Goal: Navigation & Orientation: Find specific page/section

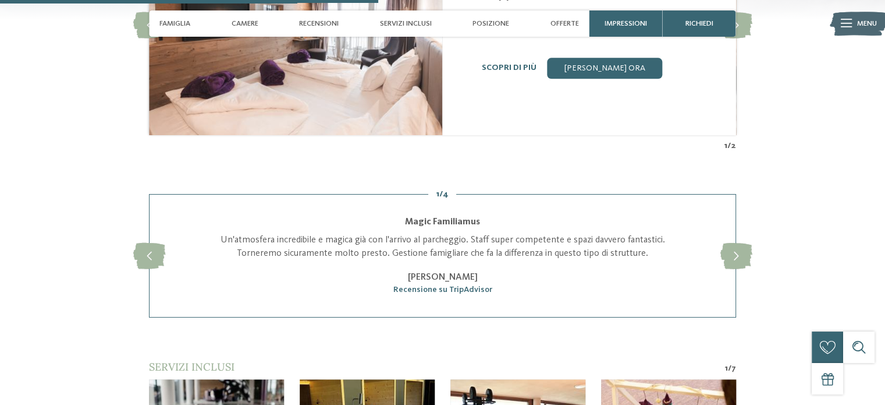
scroll to position [1630, 0]
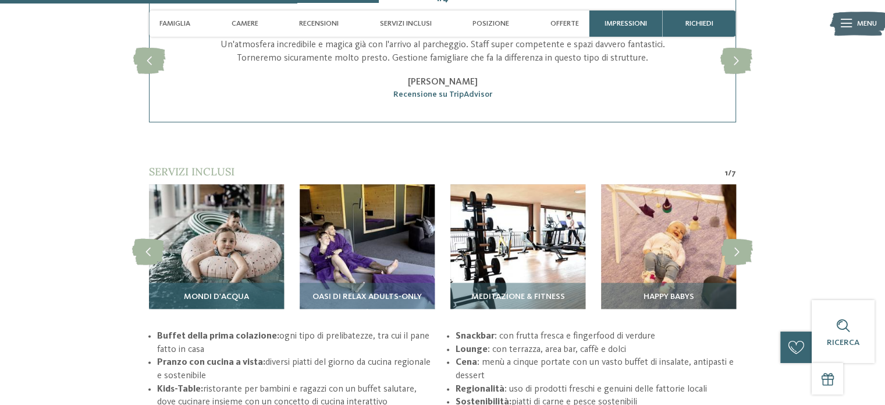
click at [233, 256] on img at bounding box center [216, 251] width 135 height 135
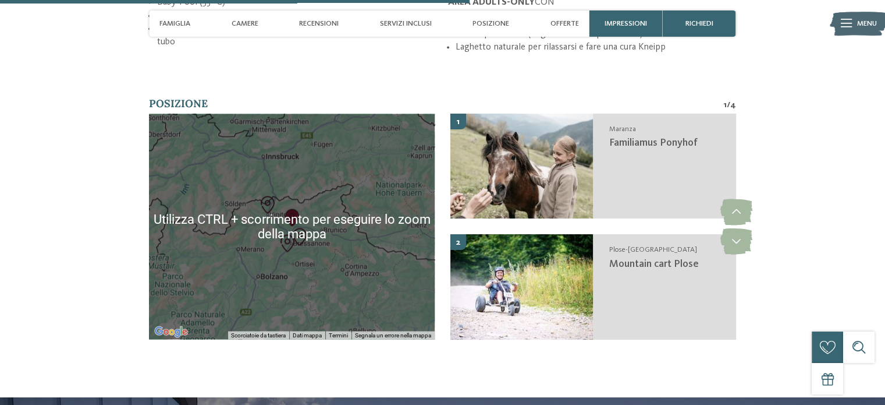
scroll to position [2037, 0]
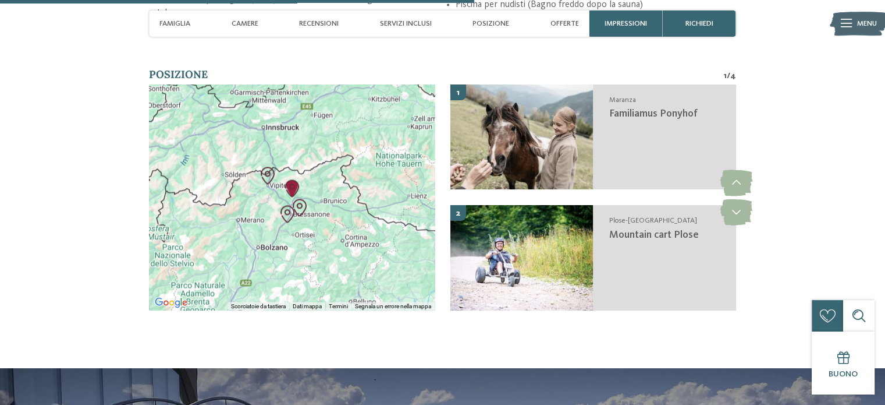
click at [289, 172] on div at bounding box center [292, 196] width 286 height 225
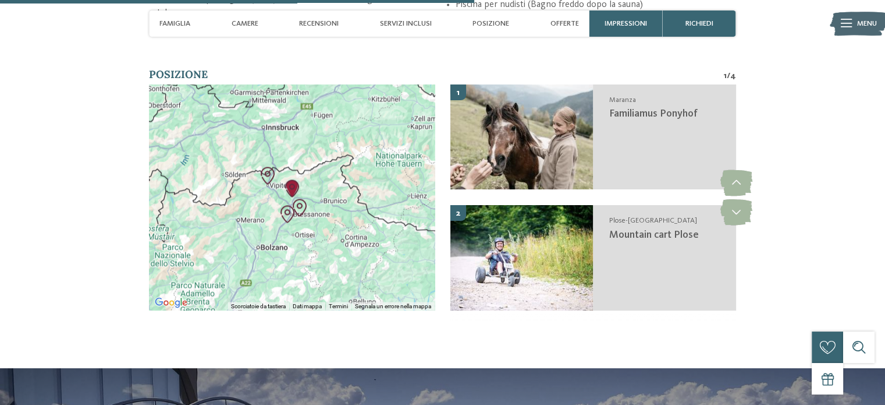
click at [290, 180] on img "Familiamus Ponyhof" at bounding box center [291, 187] width 17 height 17
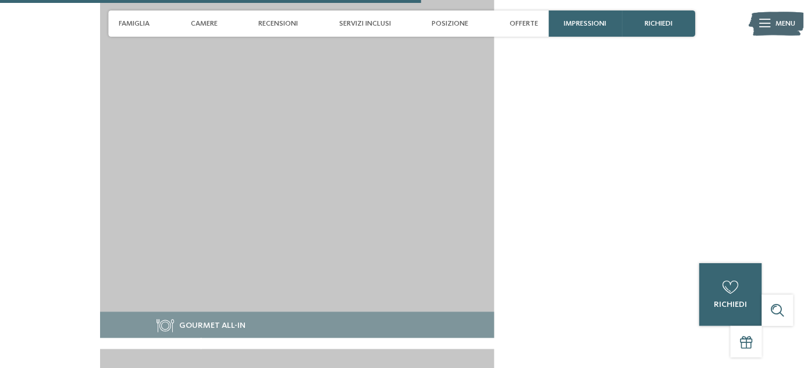
scroll to position [2026, 0]
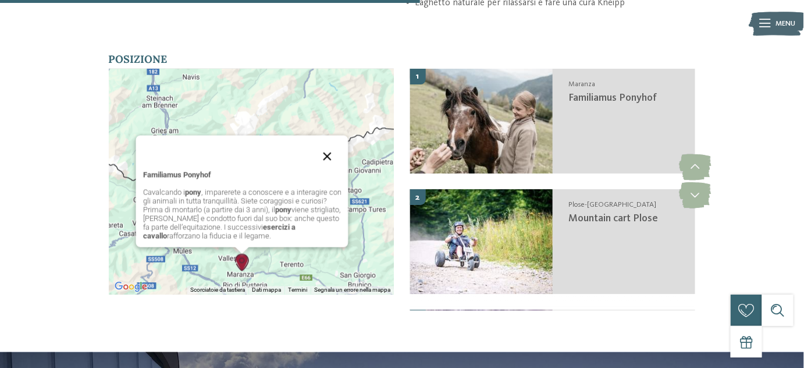
click at [324, 146] on button "Chiudi" at bounding box center [328, 157] width 28 height 28
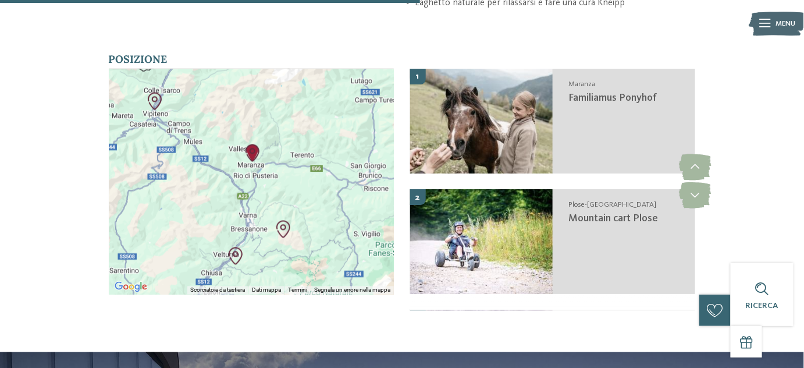
drag, startPoint x: 311, startPoint y: 206, endPoint x: 322, endPoint y: 94, distance: 112.2
click at [322, 94] on div at bounding box center [252, 181] width 286 height 225
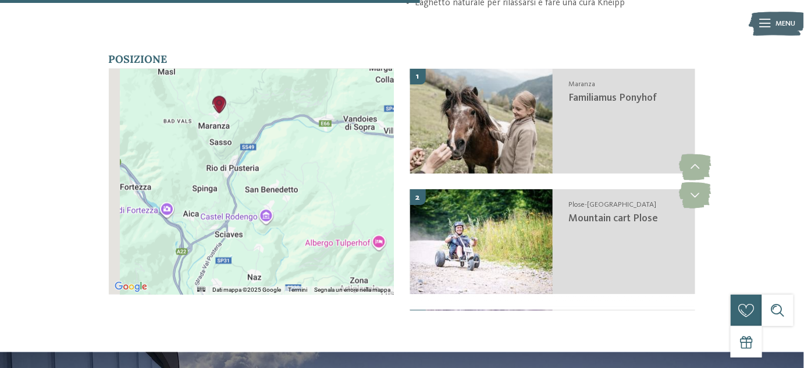
drag, startPoint x: 260, startPoint y: 123, endPoint x: 307, endPoint y: 283, distance: 166.7
click at [307, 283] on div "Utilizza CTRL + scorrimento per eseguire lo zoom della mappa Dati mappa Dati ma…" at bounding box center [252, 181] width 286 height 225
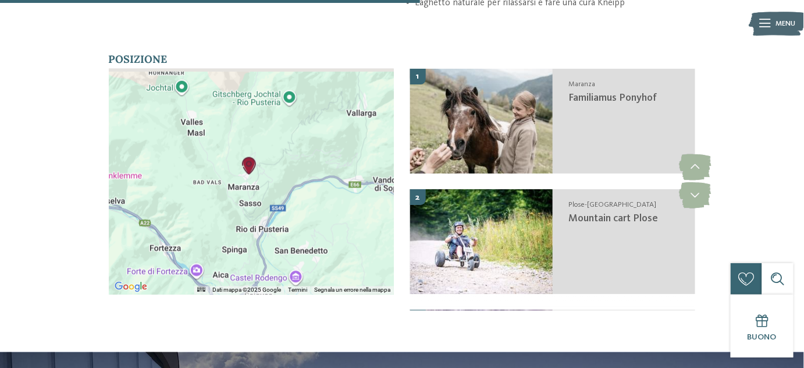
drag, startPoint x: 314, startPoint y: 169, endPoint x: 343, endPoint y: 224, distance: 62.0
click at [343, 224] on div at bounding box center [252, 181] width 286 height 225
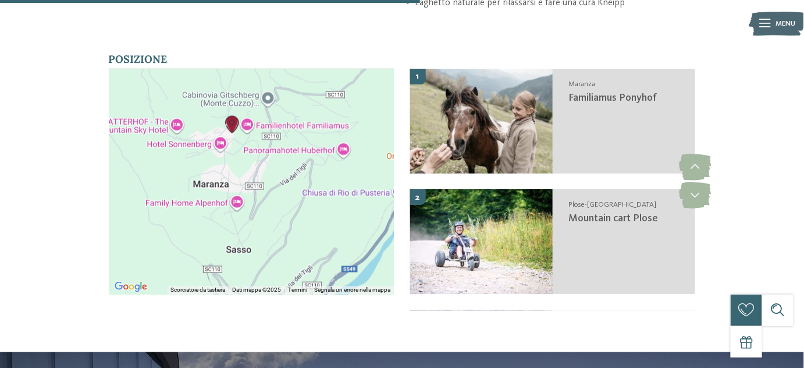
drag, startPoint x: 250, startPoint y: 122, endPoint x: 276, endPoint y: 239, distance: 120.5
click at [276, 239] on div at bounding box center [252, 181] width 286 height 225
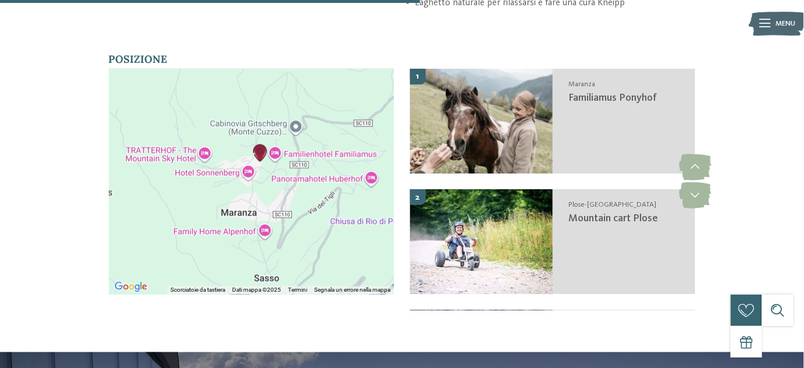
drag, startPoint x: 180, startPoint y: 173, endPoint x: 211, endPoint y: 203, distance: 42.8
click at [211, 203] on div at bounding box center [252, 181] width 286 height 225
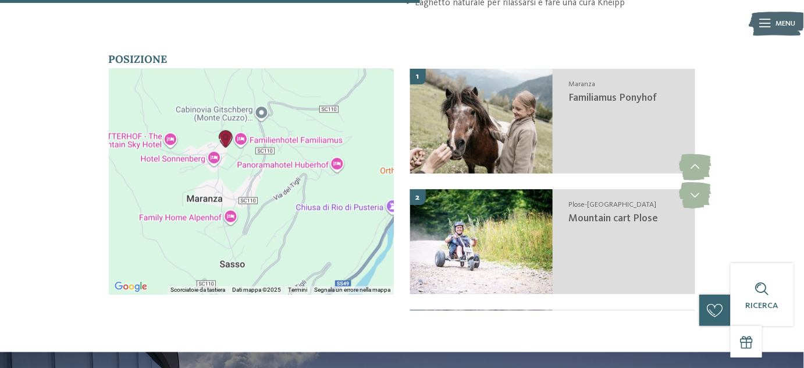
drag, startPoint x: 339, startPoint y: 240, endPoint x: 300, endPoint y: 224, distance: 42.3
click at [300, 224] on div at bounding box center [252, 181] width 286 height 225
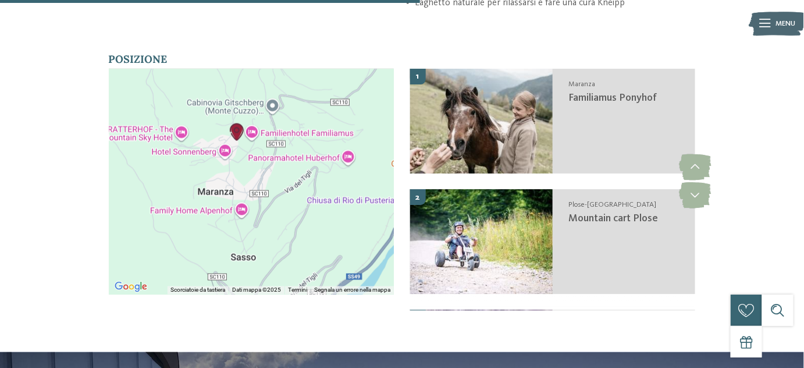
drag, startPoint x: 308, startPoint y: 229, endPoint x: 320, endPoint y: 224, distance: 12.8
click at [320, 223] on div at bounding box center [252, 181] width 286 height 225
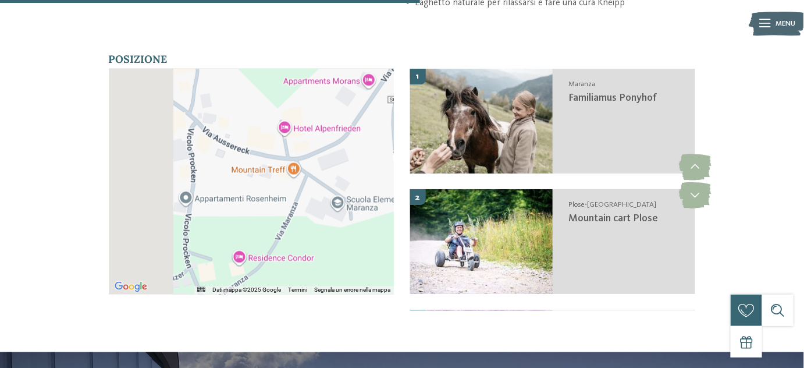
drag, startPoint x: 184, startPoint y: 149, endPoint x: 406, endPoint y: 240, distance: 239.9
click at [406, 240] on div "← Sposta a sinistra → Sposta a destra ↑ Sposta in alto ↓ Sposta in basso + Aume…" at bounding box center [402, 189] width 587 height 241
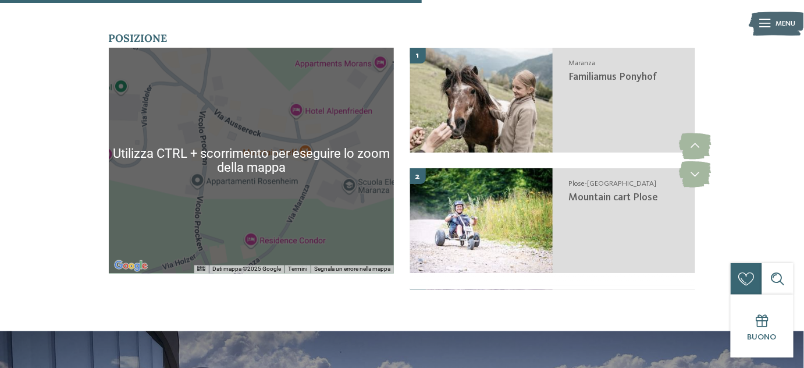
scroll to position [2078, 0]
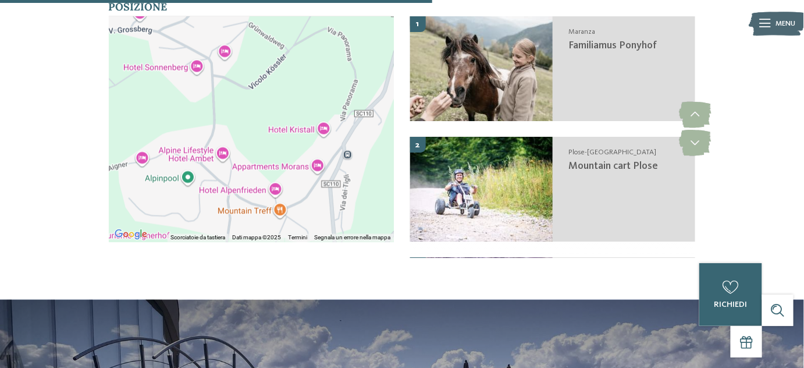
drag, startPoint x: 334, startPoint y: 116, endPoint x: 310, endPoint y: 175, distance: 64.0
click at [310, 179] on div at bounding box center [252, 128] width 286 height 225
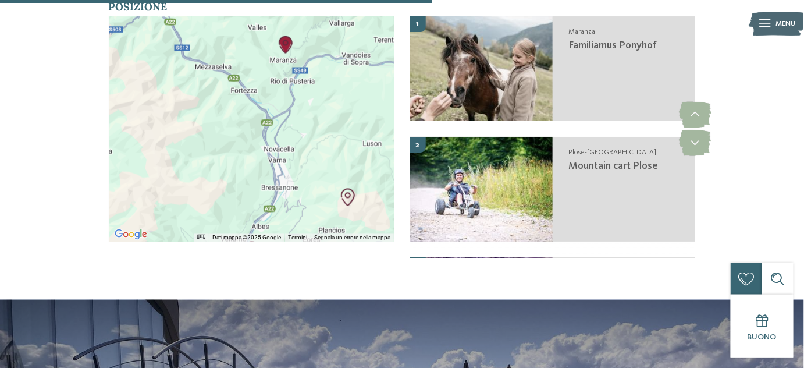
drag, startPoint x: 329, startPoint y: 211, endPoint x: 310, endPoint y: 90, distance: 122.6
click at [310, 90] on div at bounding box center [252, 128] width 286 height 225
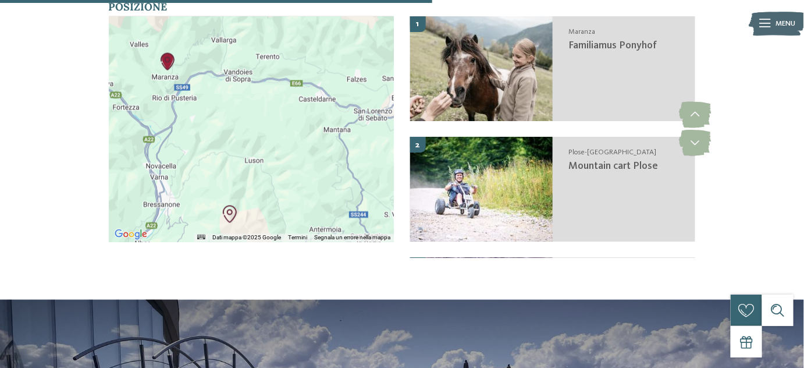
drag, startPoint x: 306, startPoint y: 129, endPoint x: 185, endPoint y: 148, distance: 122.6
click at [185, 148] on div at bounding box center [252, 128] width 286 height 225
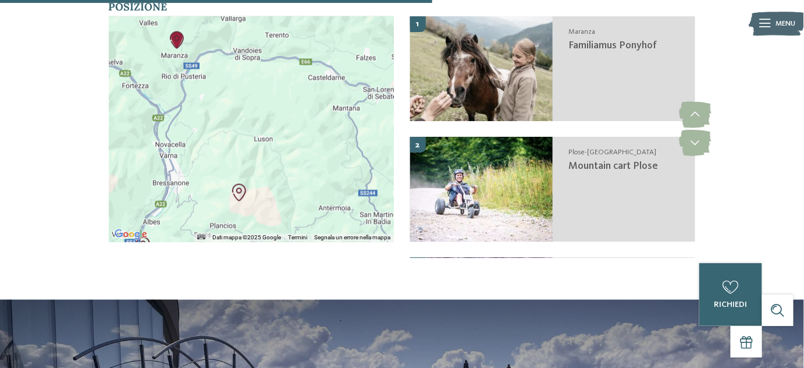
drag, startPoint x: 301, startPoint y: 156, endPoint x: 338, endPoint y: 137, distance: 41.6
click at [338, 137] on div at bounding box center [252, 128] width 286 height 225
